Goal: Check status

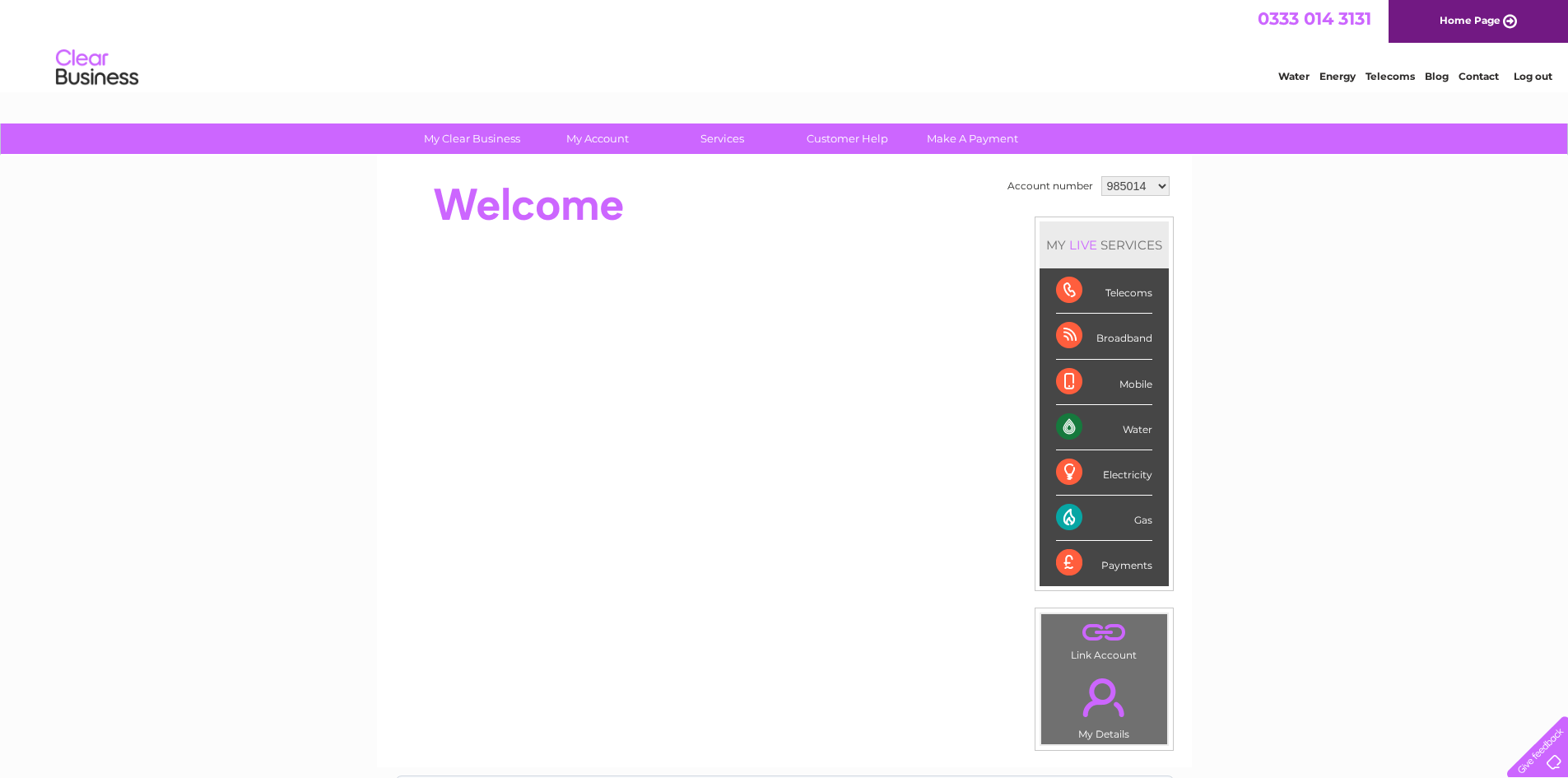
click at [1140, 189] on select "985014 1079709" at bounding box center [1135, 185] width 69 height 19
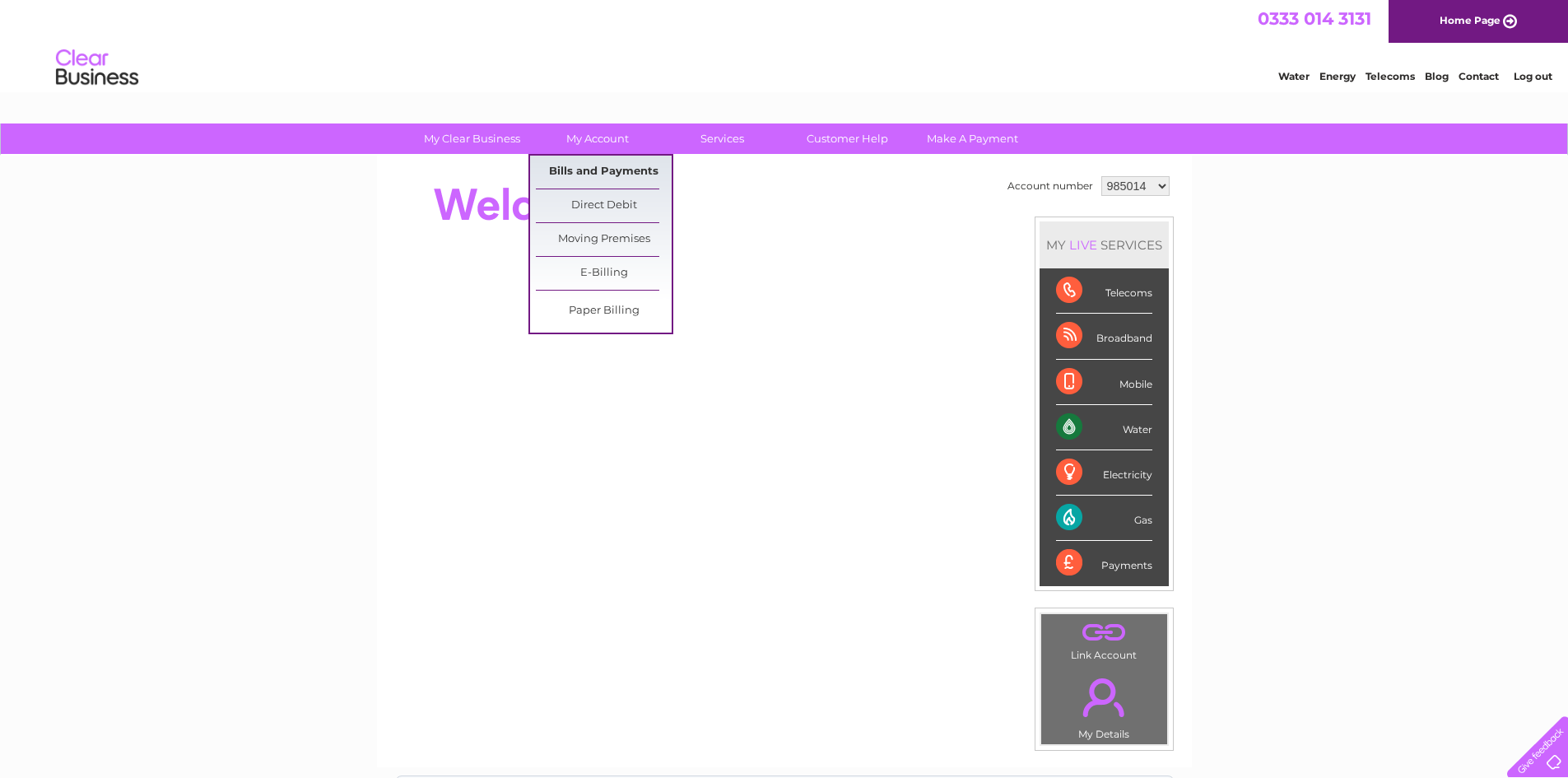
click at [588, 170] on link "Bills and Payments" at bounding box center [604, 172] width 135 height 33
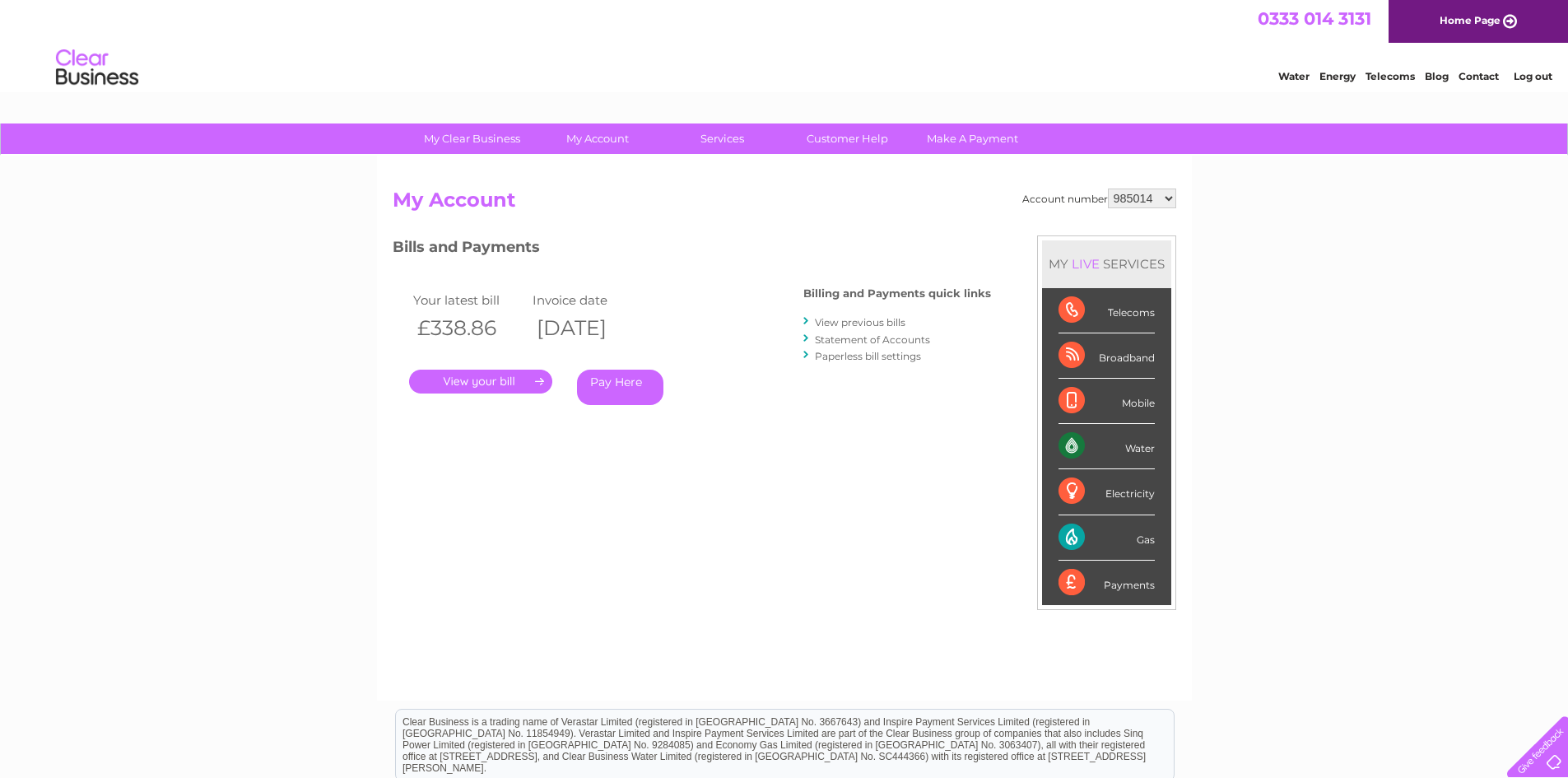
click at [470, 391] on link "." at bounding box center [480, 381] width 143 height 24
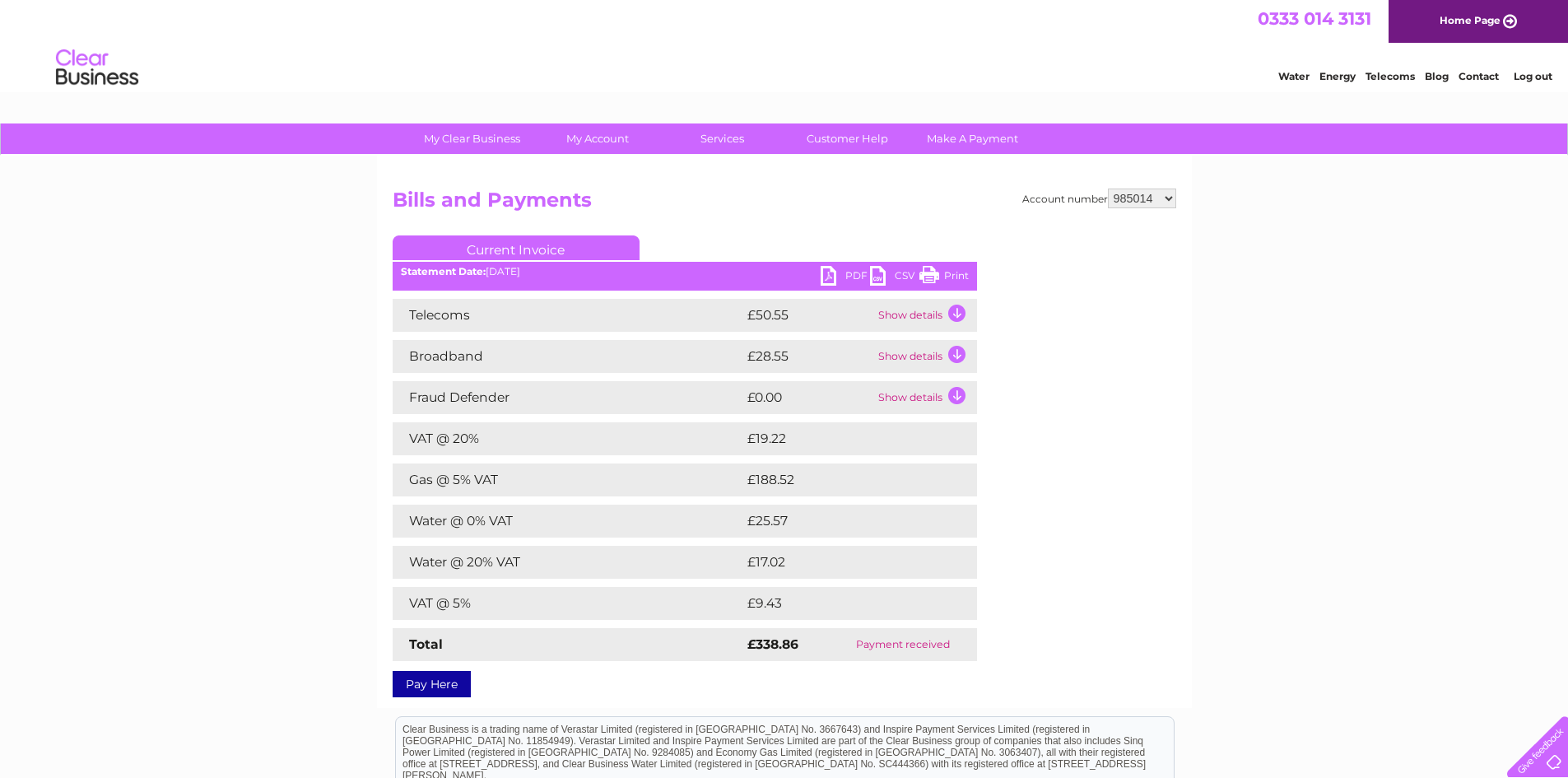
click at [831, 278] on link "PDF" at bounding box center [845, 278] width 49 height 24
